Goal: Task Accomplishment & Management: Complete application form

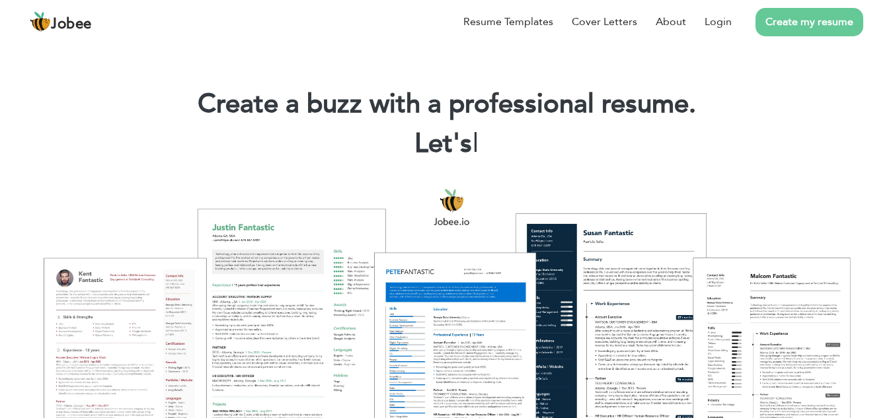
click at [819, 17] on link "Create my resume" at bounding box center [809, 22] width 108 height 28
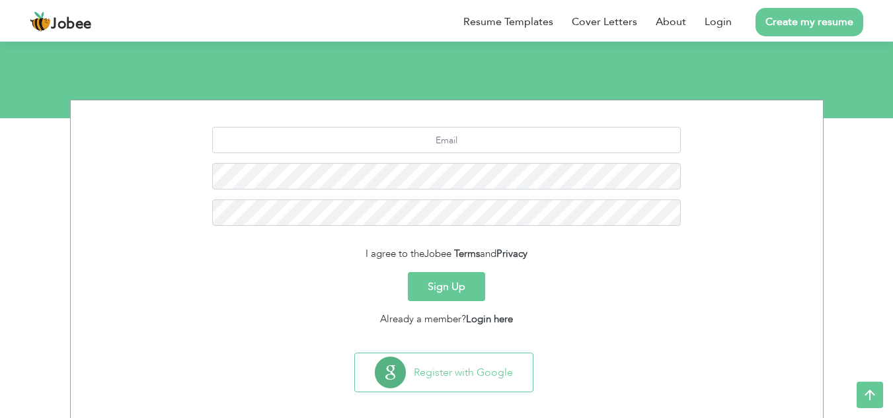
scroll to position [130, 0]
